Goal: Information Seeking & Learning: Learn about a topic

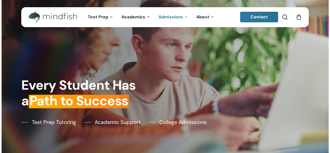
click at [186, 17] on link "Admissions" at bounding box center [174, 17] width 38 height 5
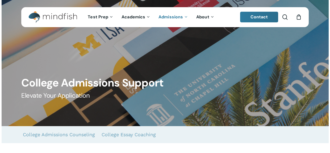
click at [173, 17] on span "Admissions" at bounding box center [171, 17] width 24 height 6
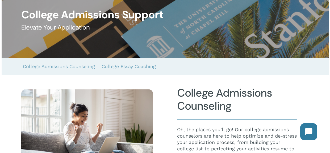
scroll to position [85, 0]
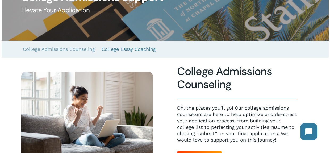
click at [134, 50] on link "College Essay Coaching" at bounding box center [129, 49] width 54 height 17
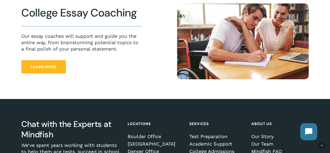
scroll to position [288, 0]
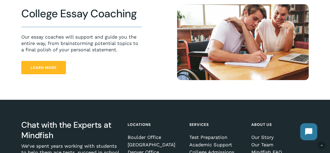
click at [51, 67] on span "Learn More" at bounding box center [44, 67] width 26 height 5
